Goal: Information Seeking & Learning: Learn about a topic

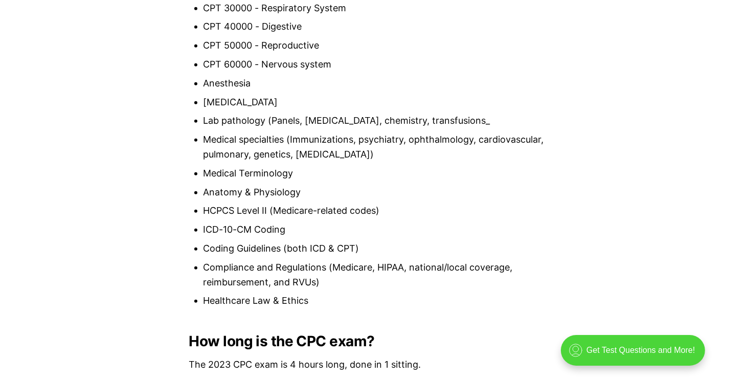
scroll to position [1023, 0]
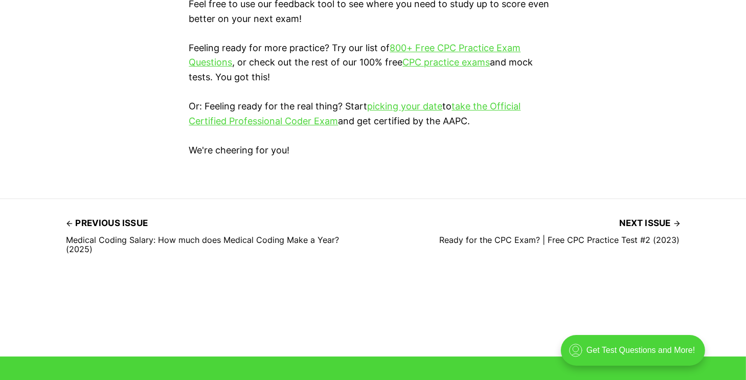
scroll to position [3057, 0]
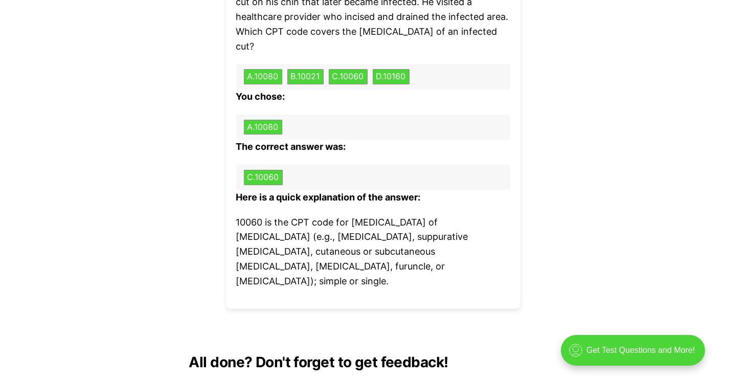
scroll to position [3099, 0]
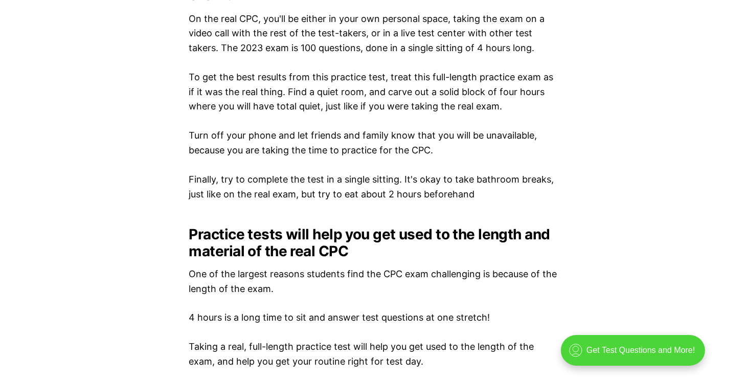
scroll to position [1479, 0]
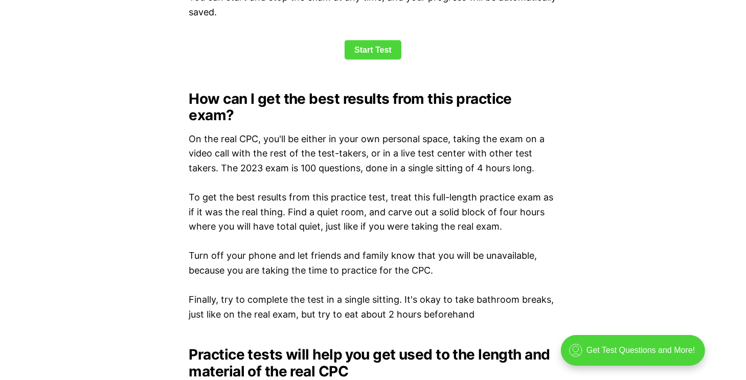
scroll to position [3142, 0]
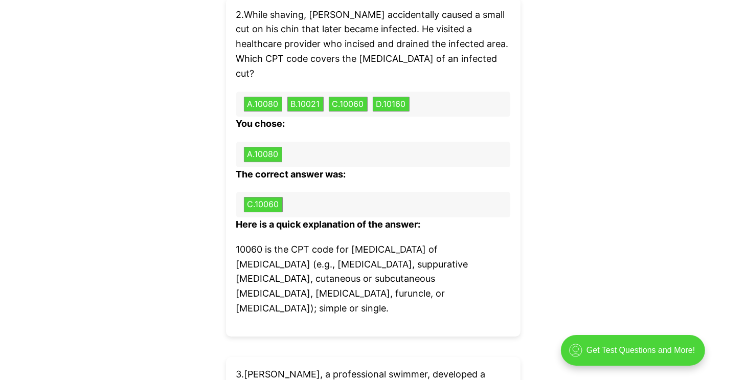
scroll to position [1790, 0]
